Goal: Information Seeking & Learning: Learn about a topic

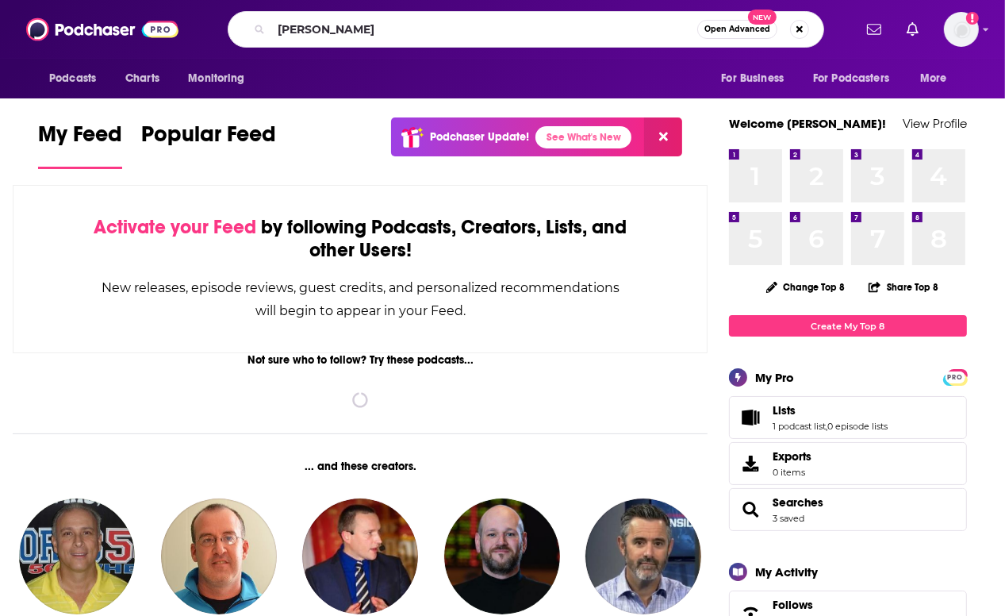
type input "[PERSON_NAME]"
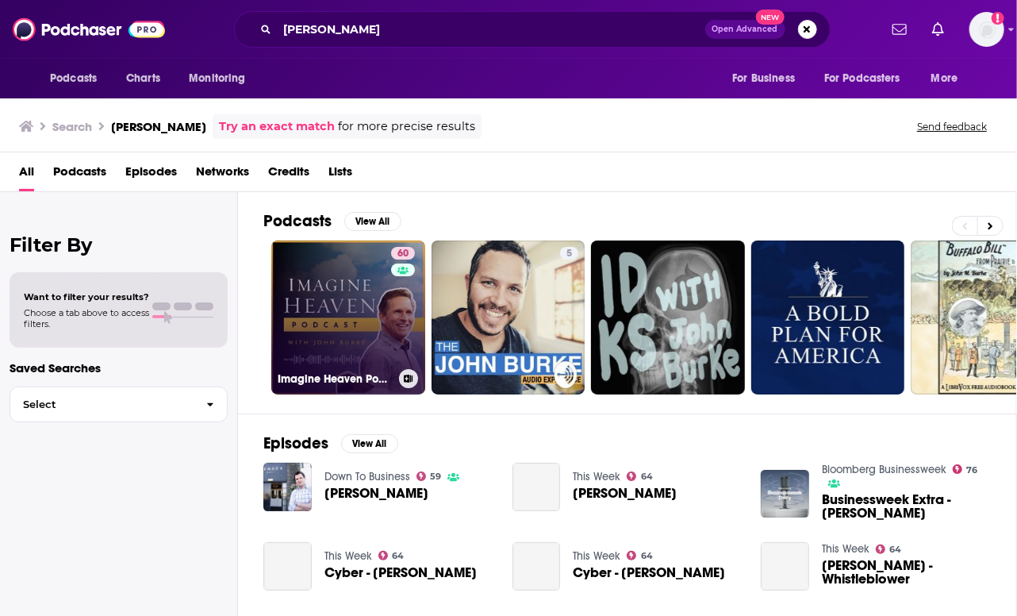
click at [338, 277] on link "60 Imagine Heaven Podcast with [PERSON_NAME]" at bounding box center [348, 317] width 154 height 154
